Goal: Use online tool/utility: Utilize a website feature to perform a specific function

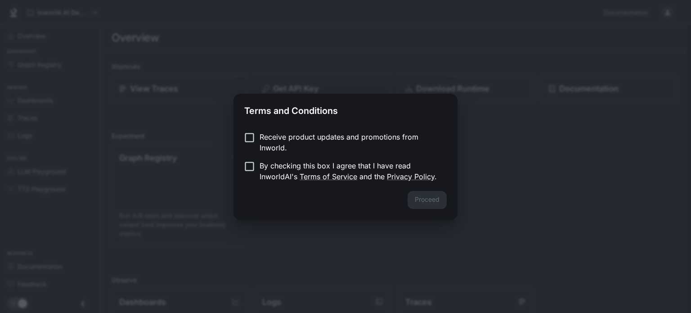
click at [332, 132] on p "Receive product updates and promotions from Inworld." at bounding box center [350, 142] width 180 height 22
click at [306, 146] on p "Receive product updates and promotions from Inworld." at bounding box center [350, 142] width 180 height 22
click at [293, 165] on p "By checking this box I agree that I have read InworldAI's Terms of Service and …" at bounding box center [350, 171] width 180 height 22
click at [445, 204] on button "Proceed" at bounding box center [427, 200] width 39 height 18
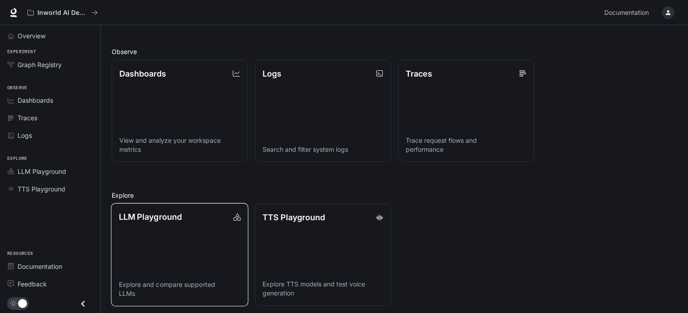
scroll to position [231, 0]
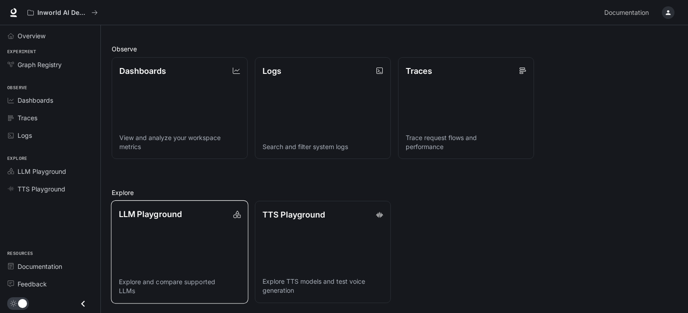
click at [195, 230] on link "LLM Playground Explore and compare supported LLMs" at bounding box center [179, 251] width 137 height 103
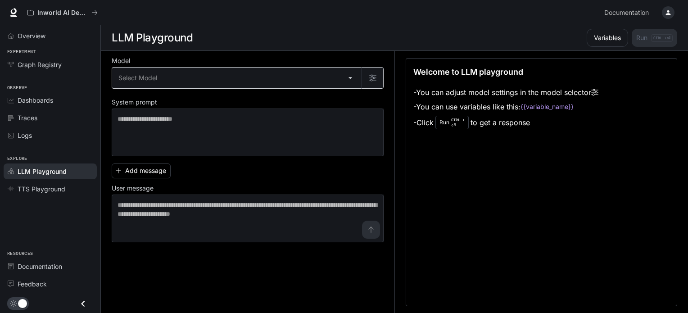
click at [203, 81] on body "Skip to main content Inworld AI Demos Documentation Documentation Portal Overvi…" at bounding box center [344, 156] width 688 height 313
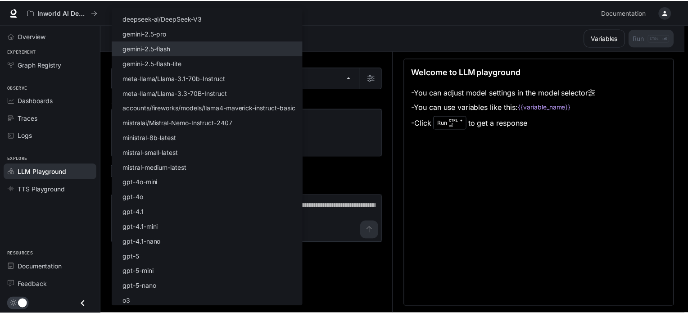
scroll to position [72, 0]
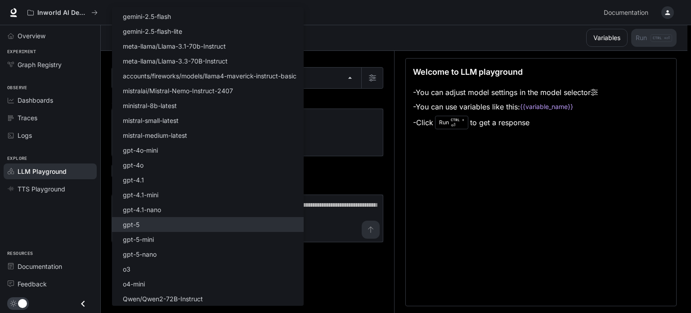
click at [153, 224] on li "gpt-5" at bounding box center [208, 224] width 192 height 15
type input "*****"
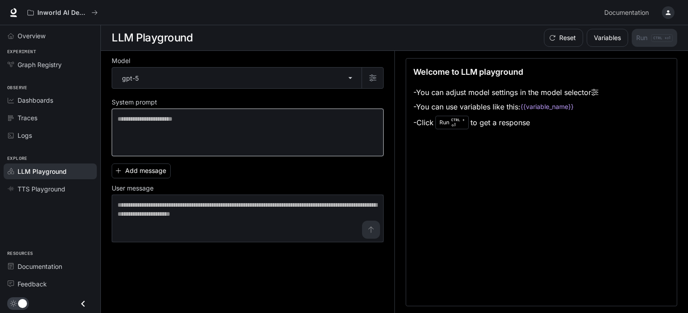
click at [212, 113] on div "* ​" at bounding box center [248, 132] width 272 height 48
type textarea "**********"
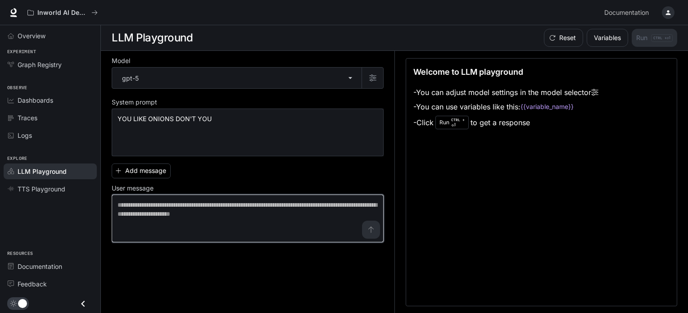
click at [178, 211] on textarea at bounding box center [247, 218] width 260 height 36
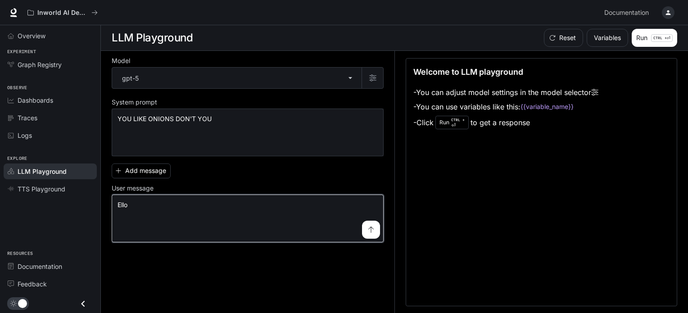
type textarea "****"
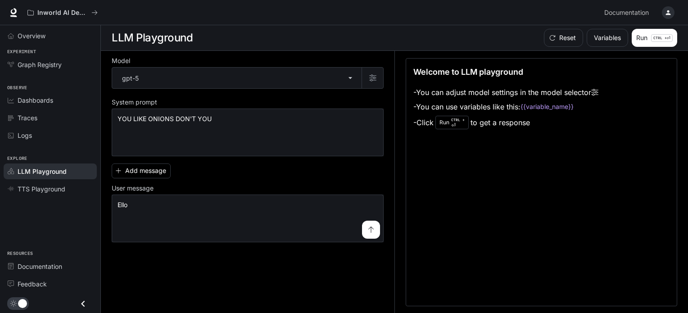
click at [370, 227] on icon "submit" at bounding box center [370, 229] width 7 height 7
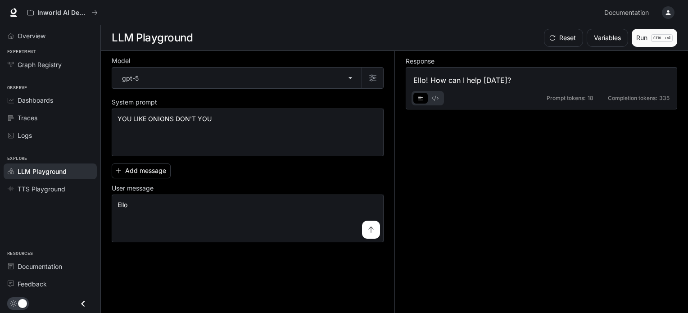
click at [642, 38] on button "Run CTRL + ⏎" at bounding box center [654, 38] width 45 height 18
